Goal: Task Accomplishment & Management: Manage account settings

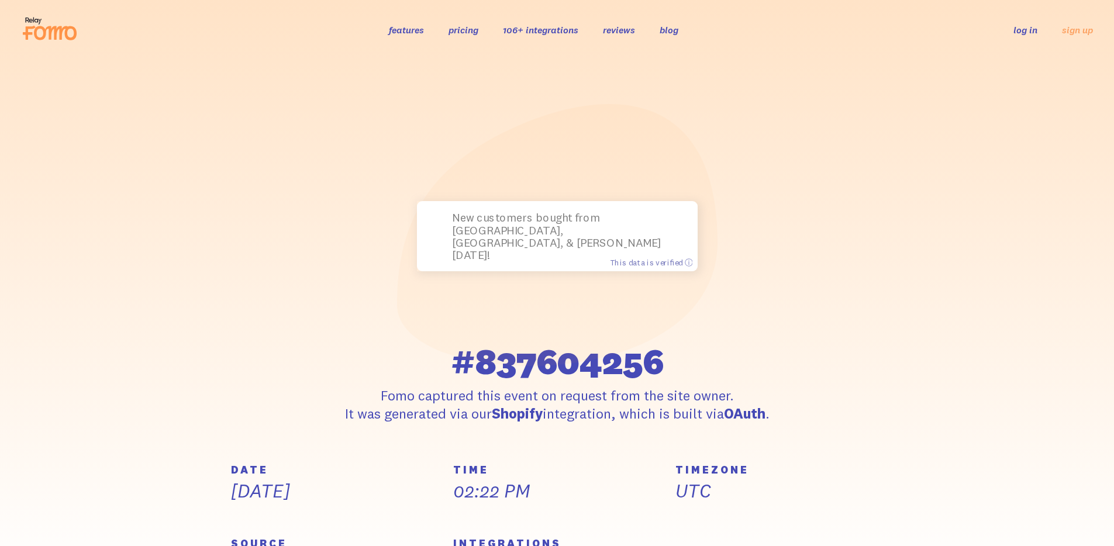
click at [1019, 27] on link "log in" at bounding box center [1025, 30] width 24 height 12
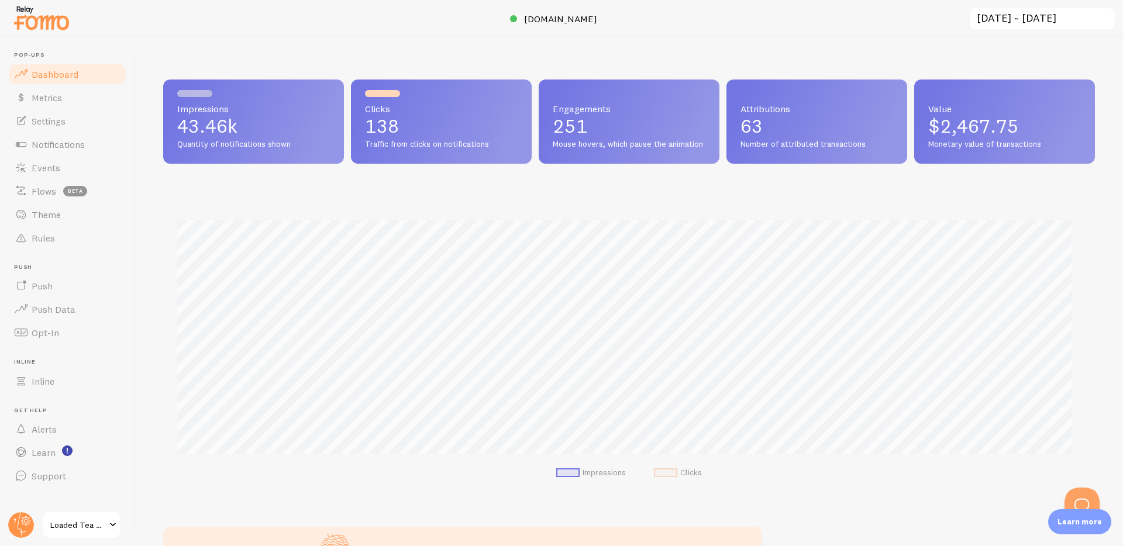
scroll to position [307, 923]
click at [56, 143] on span "Notifications" at bounding box center [58, 145] width 53 height 12
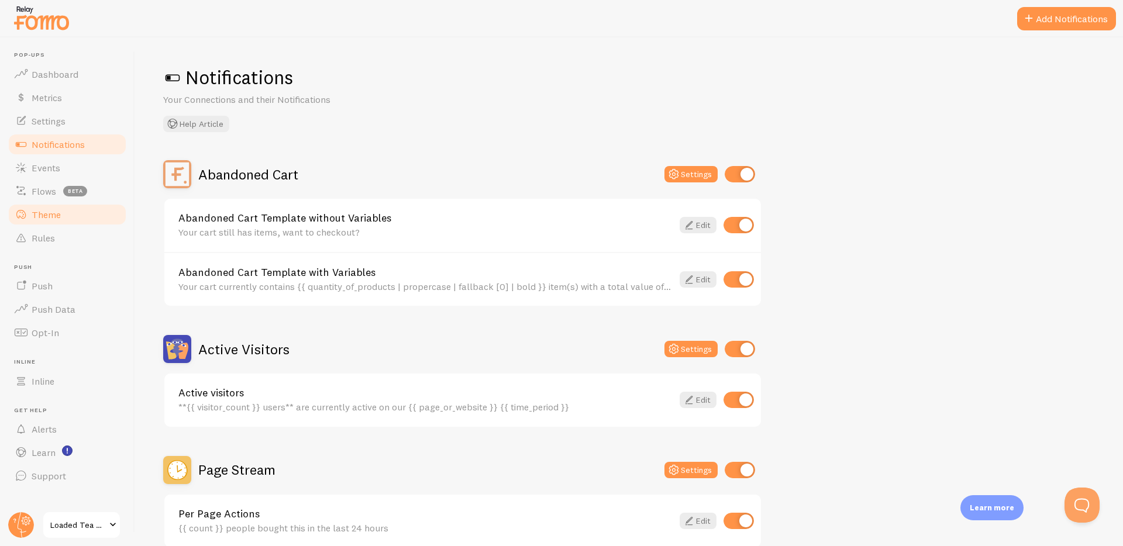
click at [64, 224] on link "Theme" at bounding box center [67, 214] width 120 height 23
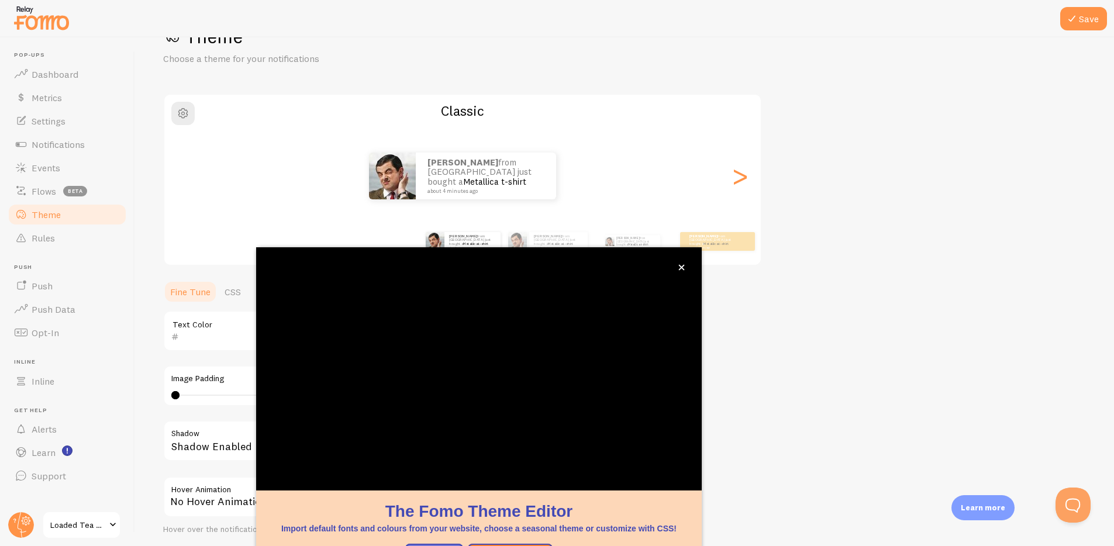
scroll to position [33, 0]
